Goal: Task Accomplishment & Management: Use online tool/utility

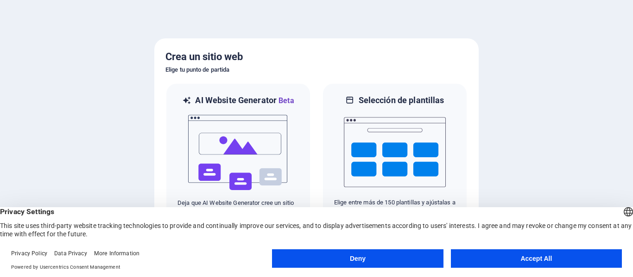
click at [558, 258] on button "Accept All" at bounding box center [536, 259] width 171 height 19
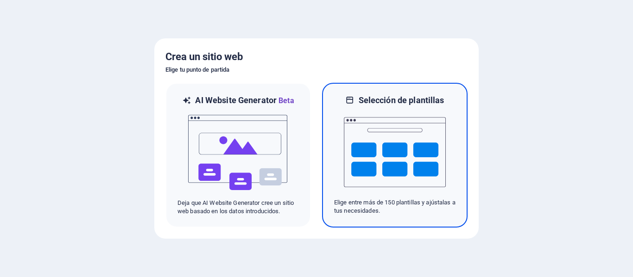
click at [359, 119] on img at bounding box center [395, 152] width 102 height 93
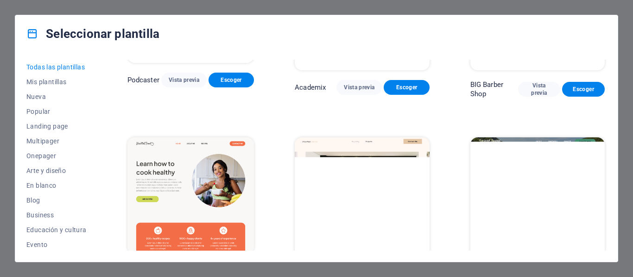
scroll to position [1297, 0]
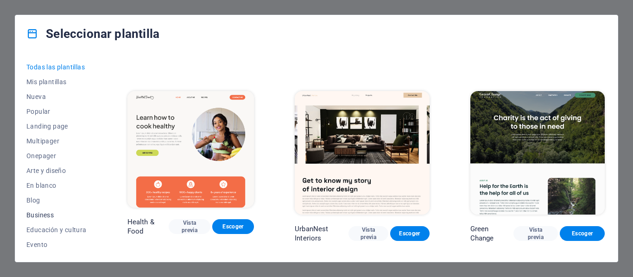
click at [42, 213] on span "Business" at bounding box center [56, 215] width 60 height 7
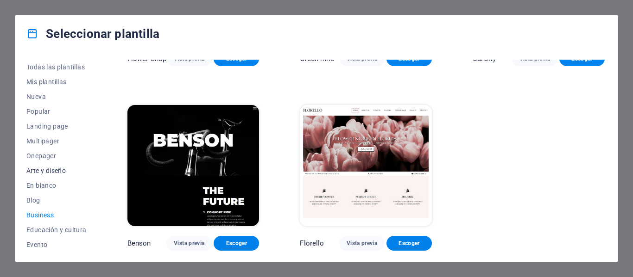
scroll to position [185, 0]
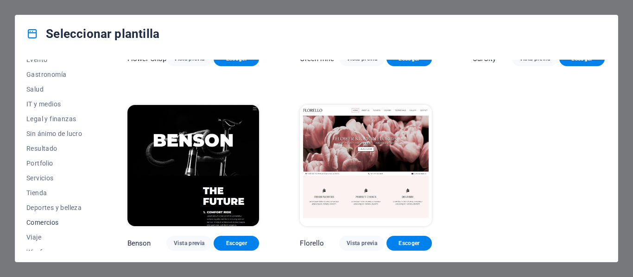
click at [43, 219] on span "Comercios" at bounding box center [56, 222] width 60 height 7
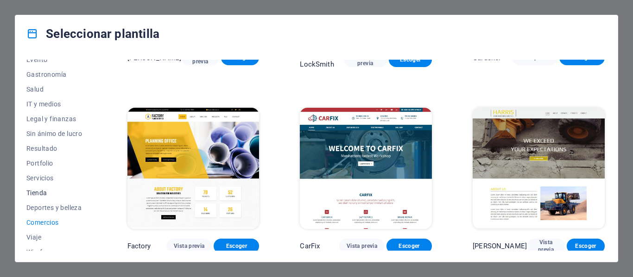
scroll to position [194, 0]
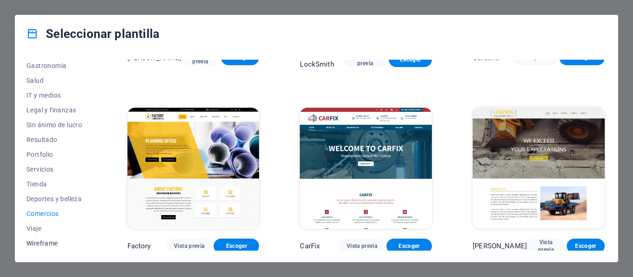
click at [51, 243] on span "Wireframe" at bounding box center [56, 243] width 60 height 7
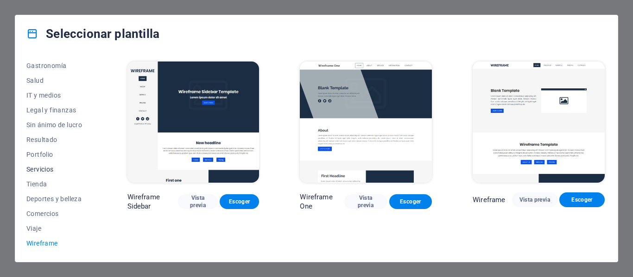
click at [47, 171] on span "Servicios" at bounding box center [56, 169] width 60 height 7
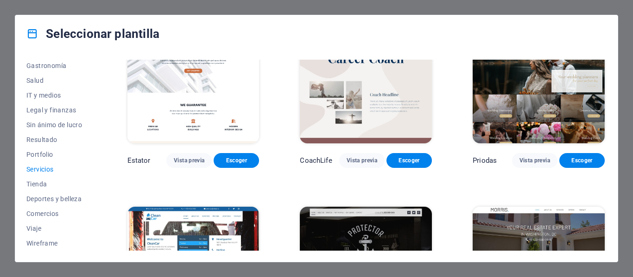
scroll to position [695, 0]
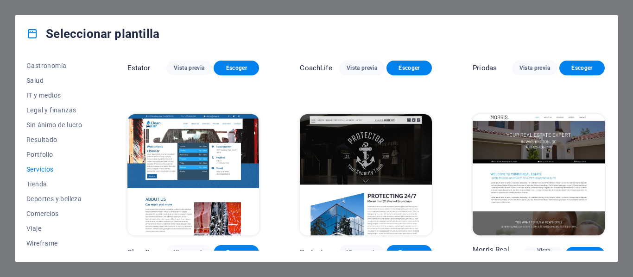
click at [178, 165] on img at bounding box center [193, 174] width 132 height 121
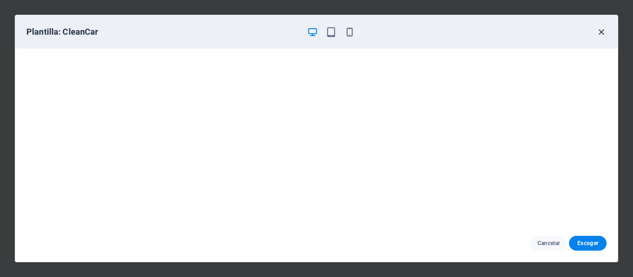
click at [602, 31] on icon "button" at bounding box center [601, 32] width 11 height 11
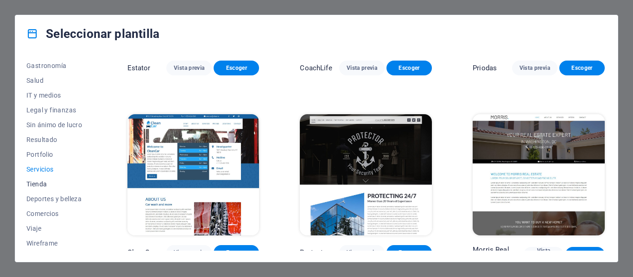
click at [32, 185] on span "Tienda" at bounding box center [56, 184] width 60 height 7
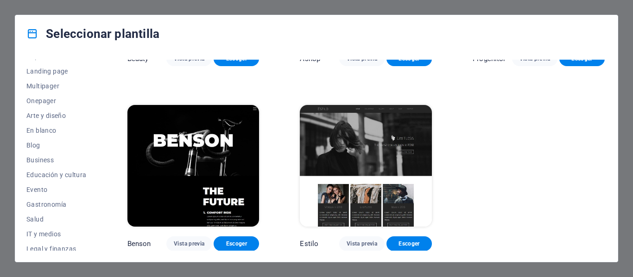
scroll to position [0, 0]
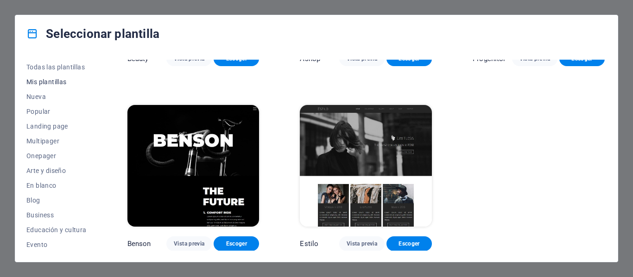
click at [45, 84] on span "Mis plantillas" at bounding box center [56, 81] width 60 height 7
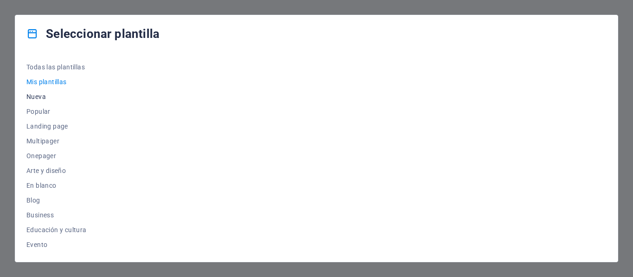
click at [40, 97] on span "Nueva" at bounding box center [56, 96] width 60 height 7
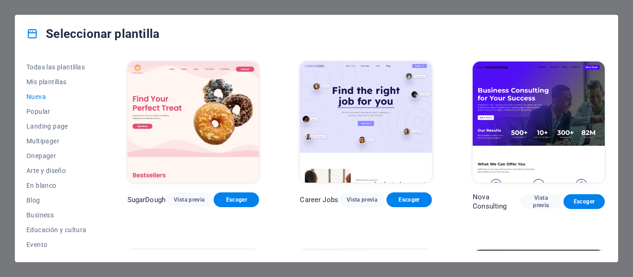
scroll to position [232, 0]
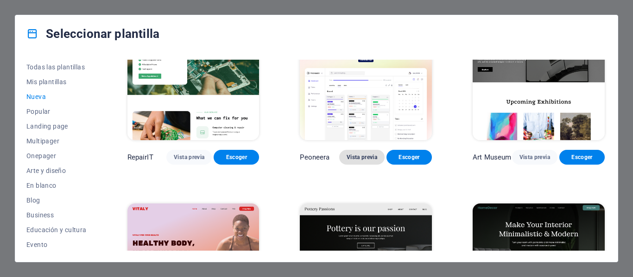
click at [359, 156] on span "Vista previa" at bounding box center [361, 157] width 31 height 7
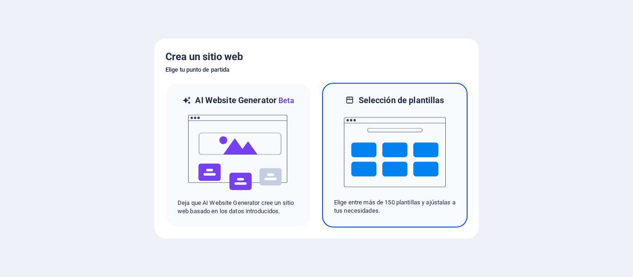
click at [383, 149] on img at bounding box center [395, 152] width 102 height 93
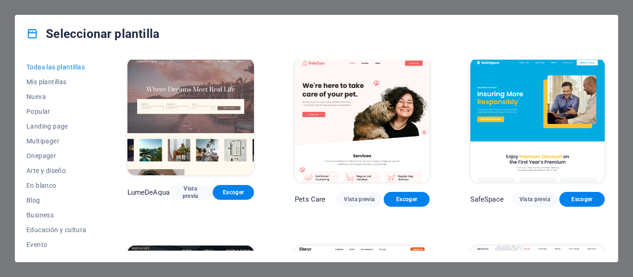
scroll to position [2038, 0]
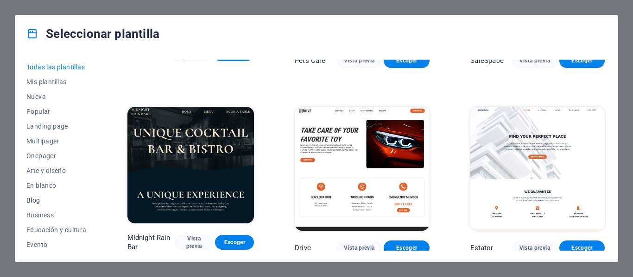
click at [42, 199] on span "Blog" at bounding box center [56, 200] width 60 height 7
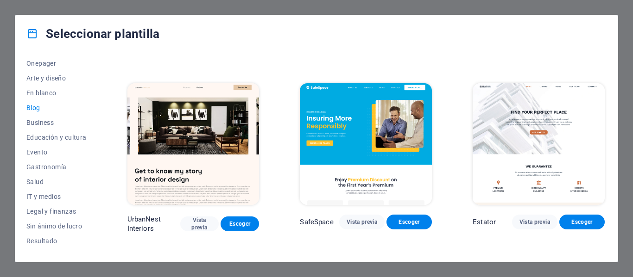
scroll to position [139, 0]
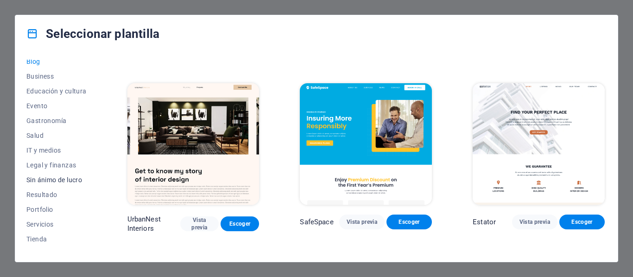
click at [54, 180] on span "Sin ánimo de lucro" at bounding box center [56, 179] width 60 height 7
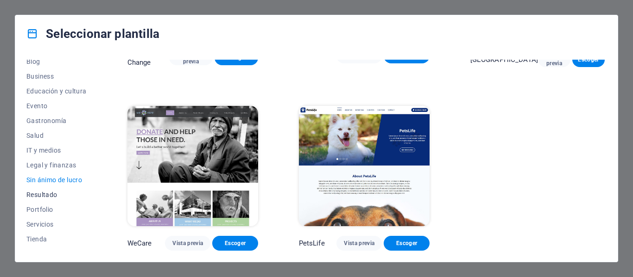
scroll to position [194, 0]
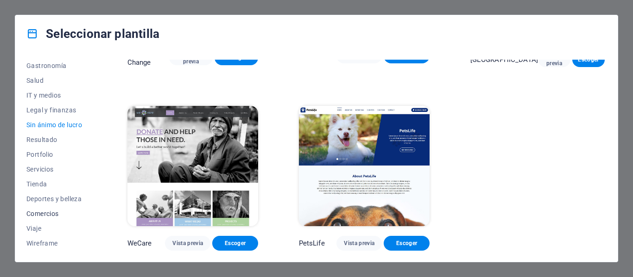
click at [59, 213] on span "Comercios" at bounding box center [56, 213] width 60 height 7
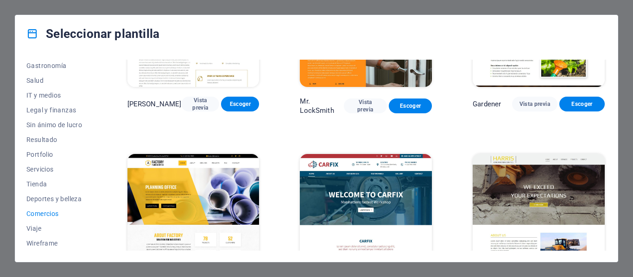
scroll to position [327, 0]
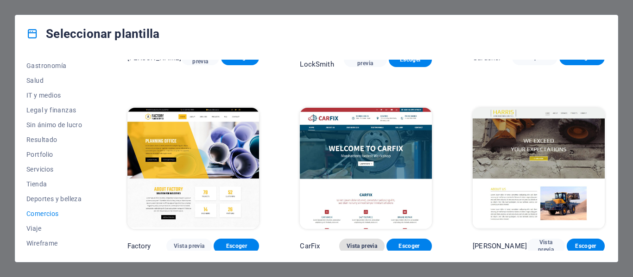
click at [366, 245] on span "Vista previa" at bounding box center [361, 246] width 31 height 7
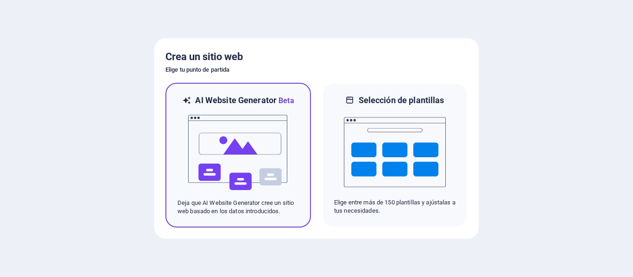
click at [253, 152] on img at bounding box center [238, 153] width 102 height 93
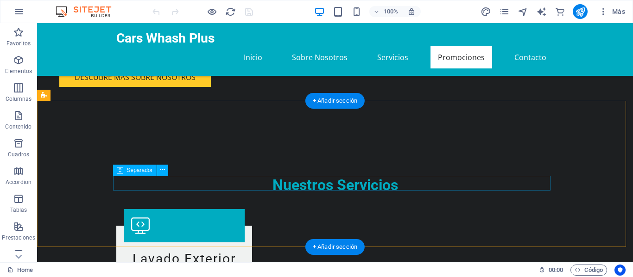
scroll to position [880, 0]
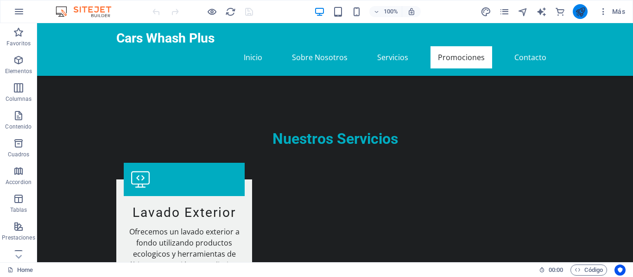
click at [582, 18] on button "publish" at bounding box center [579, 11] width 15 height 15
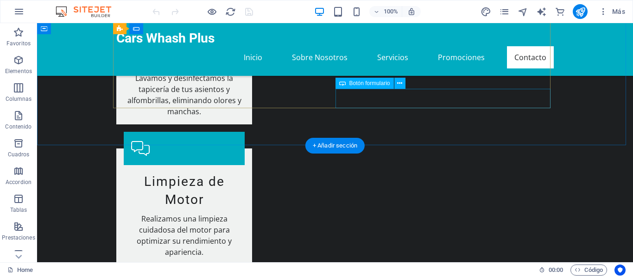
scroll to position [1452, 0]
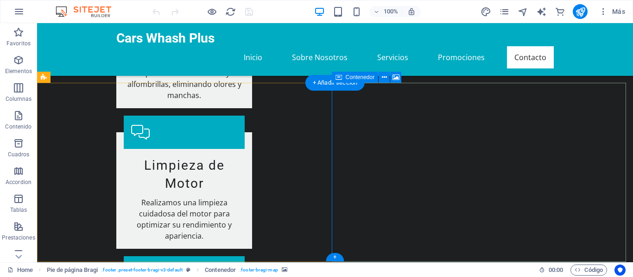
select select "px"
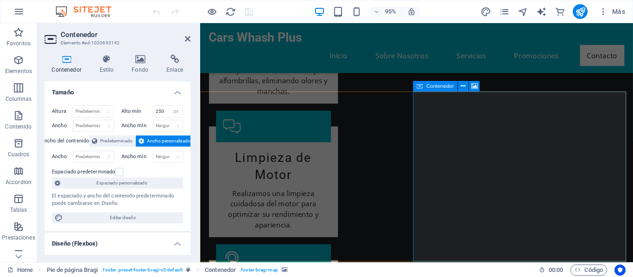
scroll to position [1439, 0]
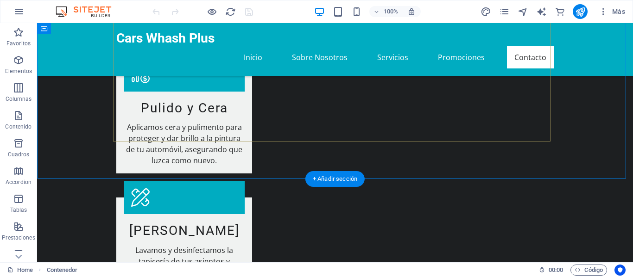
scroll to position [1452, 0]
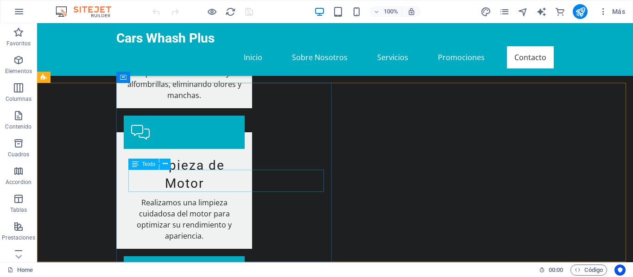
click at [173, 166] on div "Texto" at bounding box center [152, 165] width 49 height 12
click at [176, 165] on div "Texto" at bounding box center [152, 165] width 49 height 12
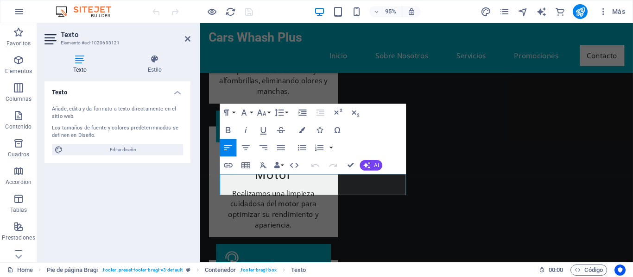
scroll to position [1439, 0]
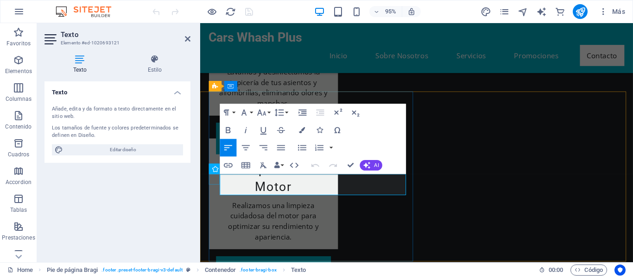
drag, startPoint x: 270, startPoint y: 200, endPoint x: 219, endPoint y: 186, distance: 53.2
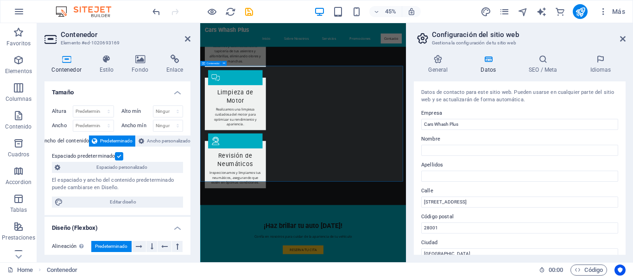
scroll to position [1159, 0]
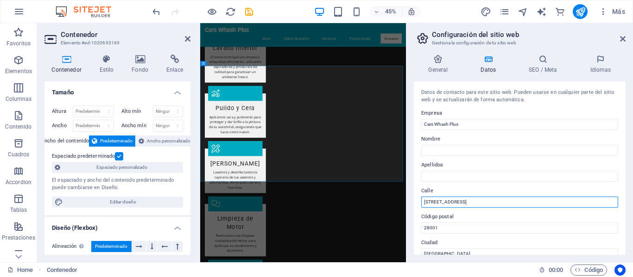
drag, startPoint x: 473, startPoint y: 201, endPoint x: 421, endPoint y: 205, distance: 52.0
click at [421, 205] on input "Calle del Cuidado 123" at bounding box center [519, 202] width 197 height 11
type input "Centro Cagua"
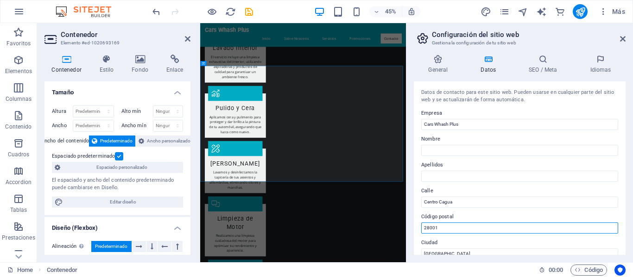
click at [447, 228] on input "28001" at bounding box center [519, 228] width 197 height 11
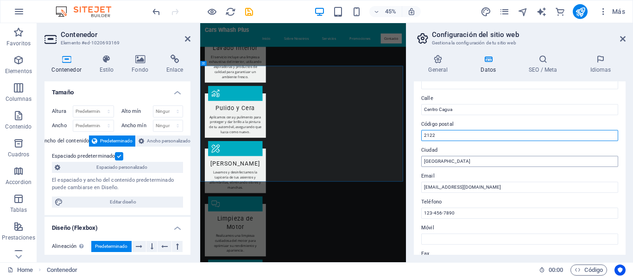
type input "2122"
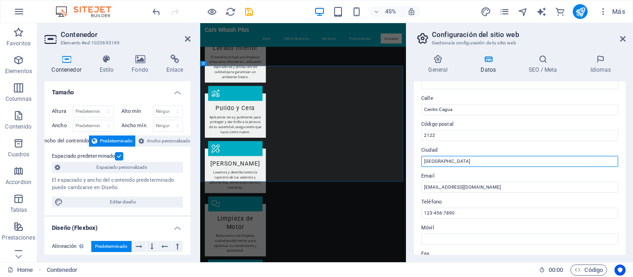
click at [446, 163] on input "Madrid" at bounding box center [519, 161] width 197 height 11
type input "Cagua"
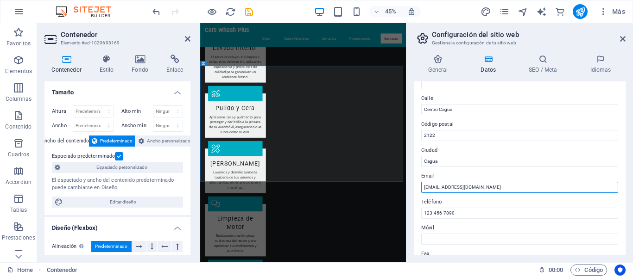
click at [463, 187] on input "info@carswashplus.com" at bounding box center [519, 187] width 197 height 11
click at [465, 188] on input "info@carswashplus.com" at bounding box center [519, 187] width 197 height 11
type input "[EMAIL_ADDRESS][DOMAIN_NAME]"
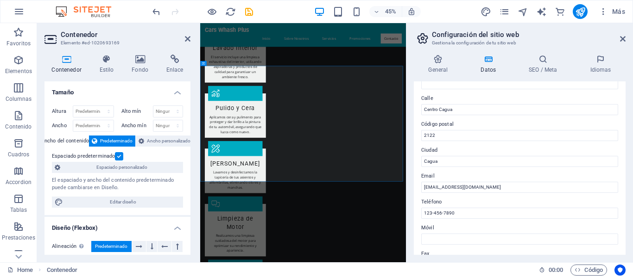
click at [489, 206] on label "Teléfono" at bounding box center [519, 202] width 197 height 11
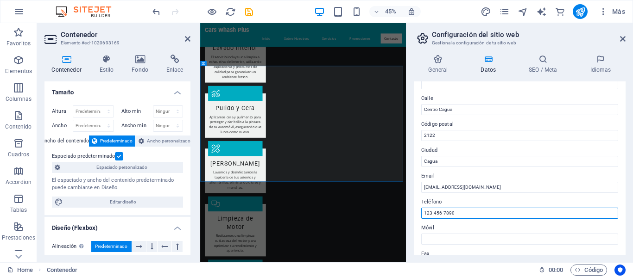
click at [489, 208] on input "123-456-7890" at bounding box center [519, 213] width 197 height 11
drag, startPoint x: 671, startPoint y: 232, endPoint x: 655, endPoint y: 443, distance: 210.9
drag, startPoint x: 464, startPoint y: 215, endPoint x: 417, endPoint y: 215, distance: 46.8
click at [417, 215] on div "Datos de contacto para este sitio web. Pueden usarse en cualquier parte del sit…" at bounding box center [520, 169] width 212 height 174
type input "0424-3450000"
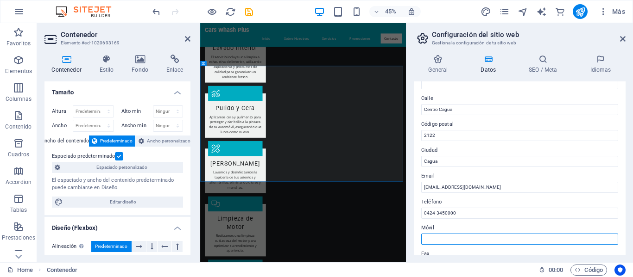
click at [466, 237] on input "Móvil" at bounding box center [519, 239] width 197 height 11
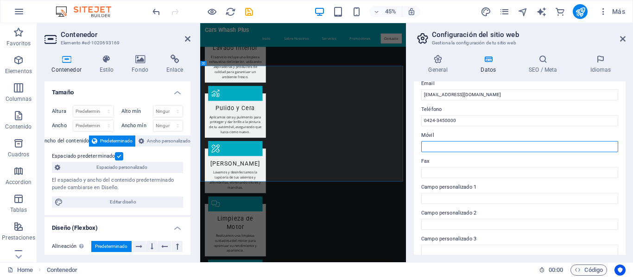
scroll to position [271, 0]
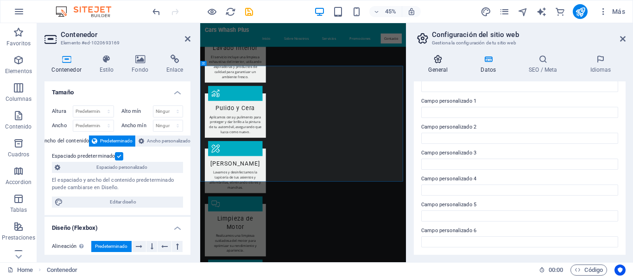
click at [446, 68] on h4 "General" at bounding box center [440, 64] width 52 height 19
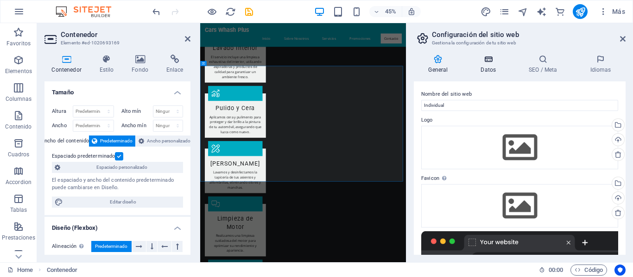
click at [483, 67] on h4 "Datos" at bounding box center [490, 64] width 48 height 19
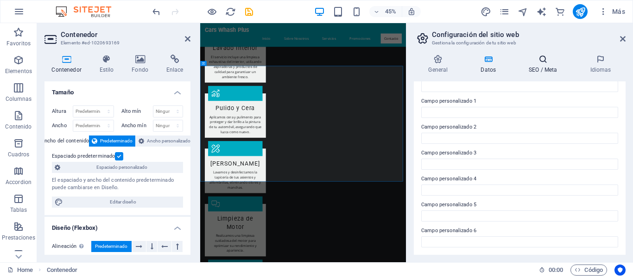
click at [529, 67] on h4 "SEO / Meta" at bounding box center [544, 64] width 61 height 19
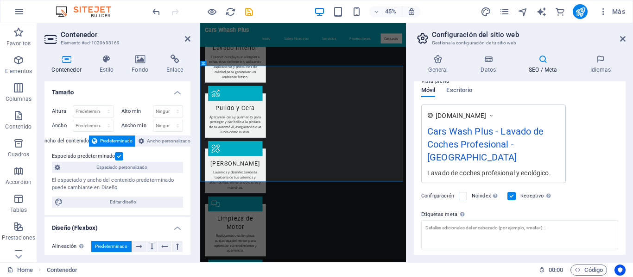
scroll to position [0, 0]
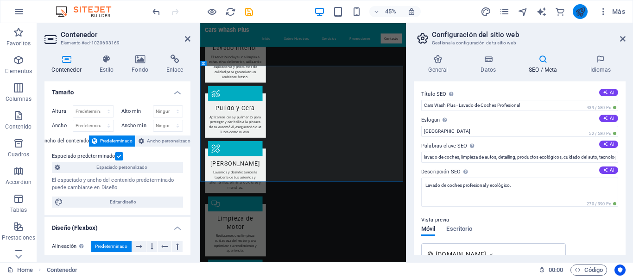
click at [579, 13] on icon "publish" at bounding box center [580, 11] width 11 height 11
checkbox input "false"
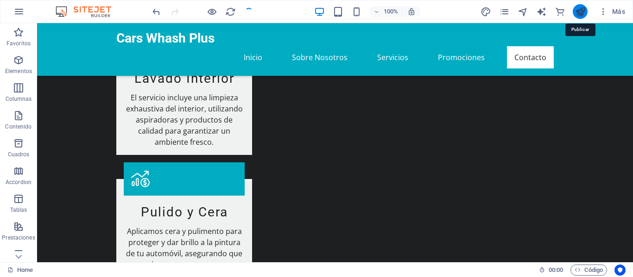
click at [579, 13] on icon "publish" at bounding box center [580, 11] width 11 height 11
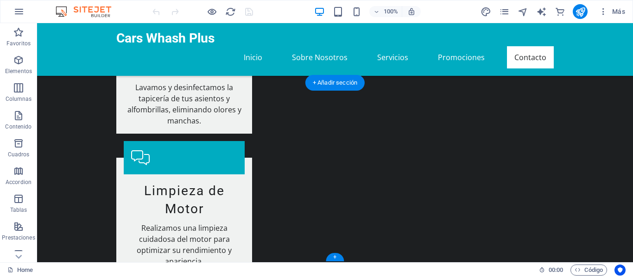
scroll to position [1452, 0]
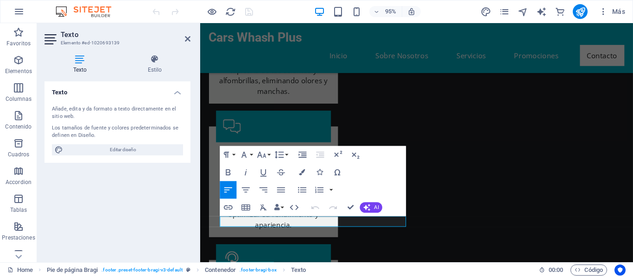
scroll to position [1439, 0]
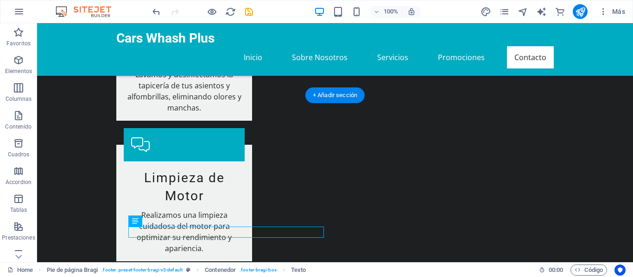
scroll to position [1452, 0]
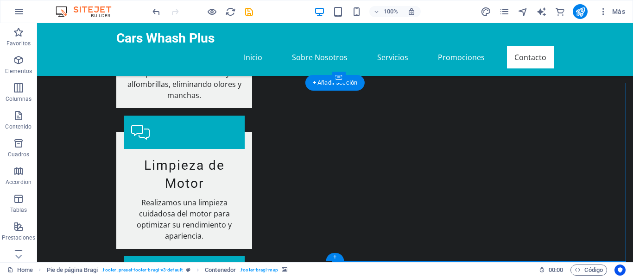
select select "px"
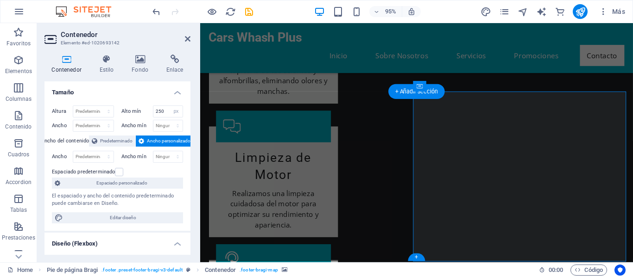
scroll to position [1439, 0]
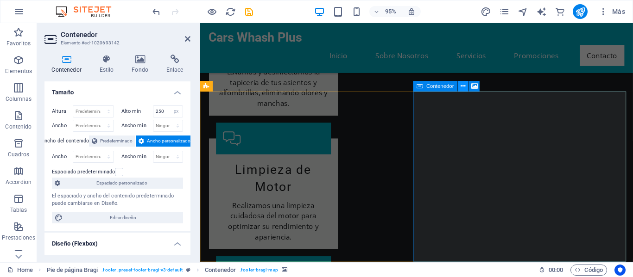
click at [461, 88] on icon at bounding box center [463, 86] width 5 height 9
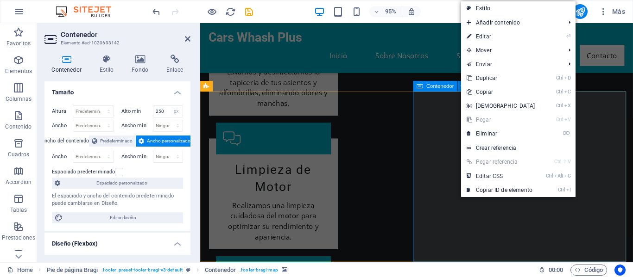
click at [446, 87] on span "Contenedor" at bounding box center [440, 86] width 28 height 5
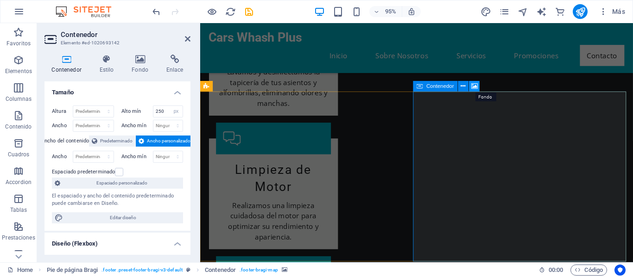
click at [472, 87] on icon at bounding box center [474, 86] width 6 height 9
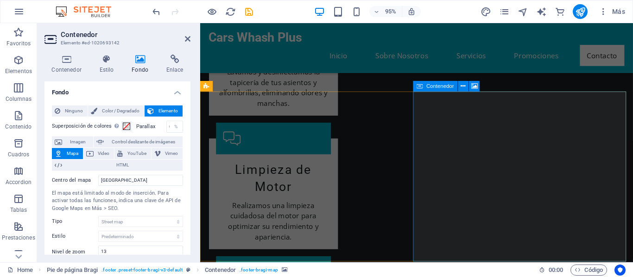
click at [167, 113] on span "Elemento" at bounding box center [168, 111] width 23 height 11
click at [73, 111] on span "Ninguno" at bounding box center [74, 111] width 22 height 11
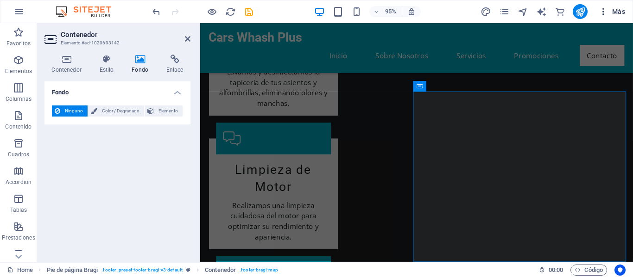
click at [603, 12] on icon "button" at bounding box center [602, 11] width 9 height 9
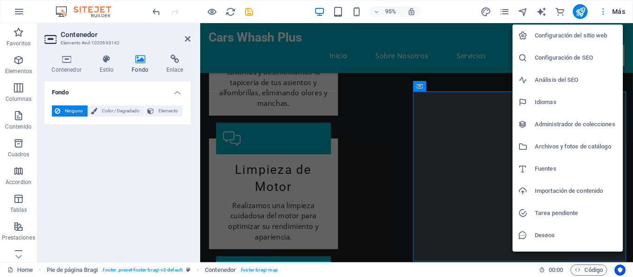
click at [603, 12] on div at bounding box center [316, 138] width 633 height 277
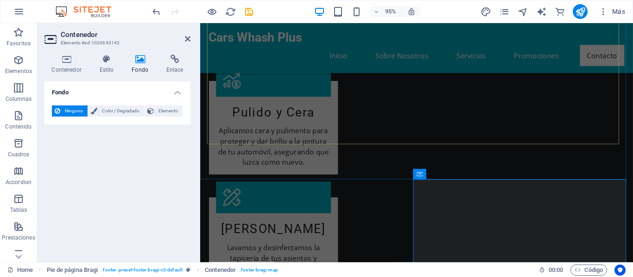
scroll to position [1393, 0]
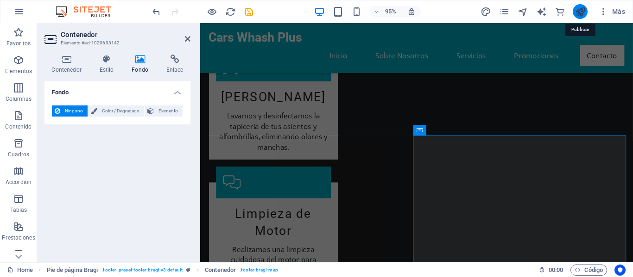
click at [577, 12] on icon "publish" at bounding box center [580, 11] width 11 height 11
checkbox input "false"
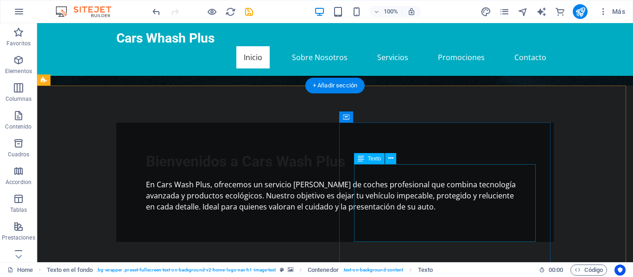
scroll to position [278, 0]
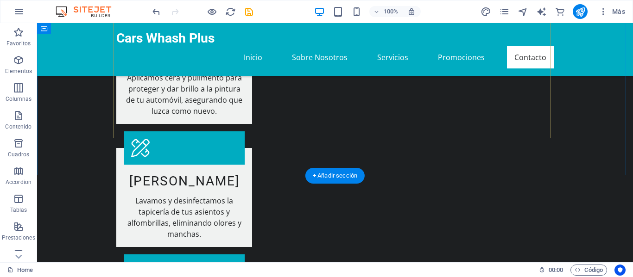
scroll to position [1406, 0]
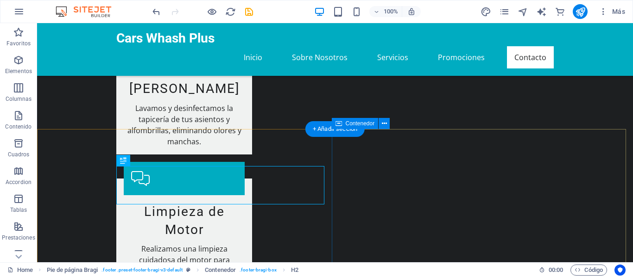
scroll to position [1452, 0]
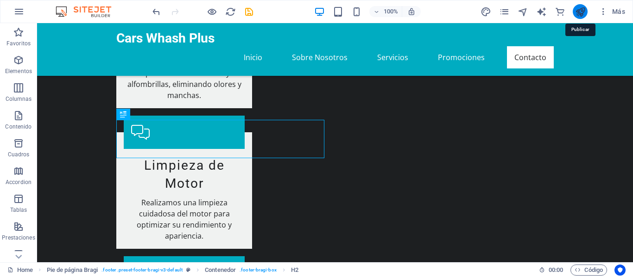
click at [575, 11] on icon "publish" at bounding box center [580, 11] width 11 height 11
checkbox input "false"
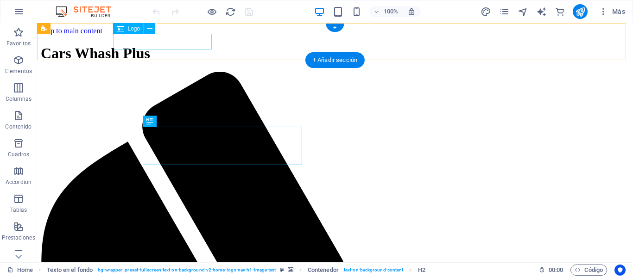
click at [156, 48] on div "Cars Whash Plus" at bounding box center [335, 53] width 588 height 17
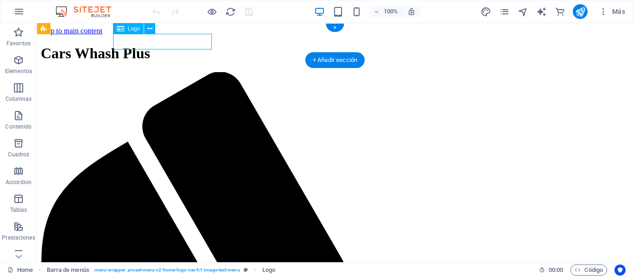
click at [157, 45] on div "Cars Whash Plus" at bounding box center [335, 53] width 588 height 17
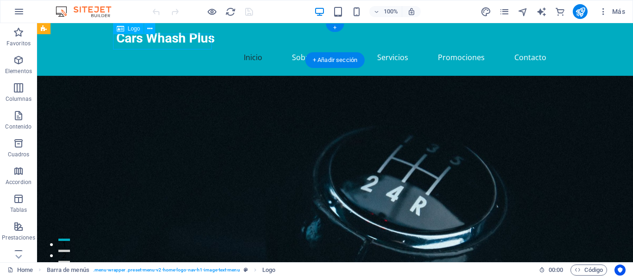
click at [157, 44] on div "Cars Whash Plus" at bounding box center [334, 39] width 437 height 16
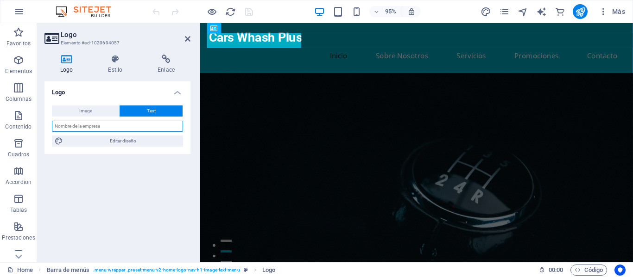
click at [95, 125] on input "text" at bounding box center [117, 126] width 131 height 11
type input "Cars Wash Plus"
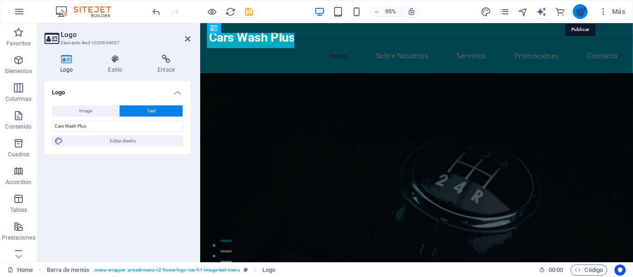
click at [584, 8] on icon "publish" at bounding box center [580, 11] width 11 height 11
checkbox input "false"
